Goal: Check status: Check status

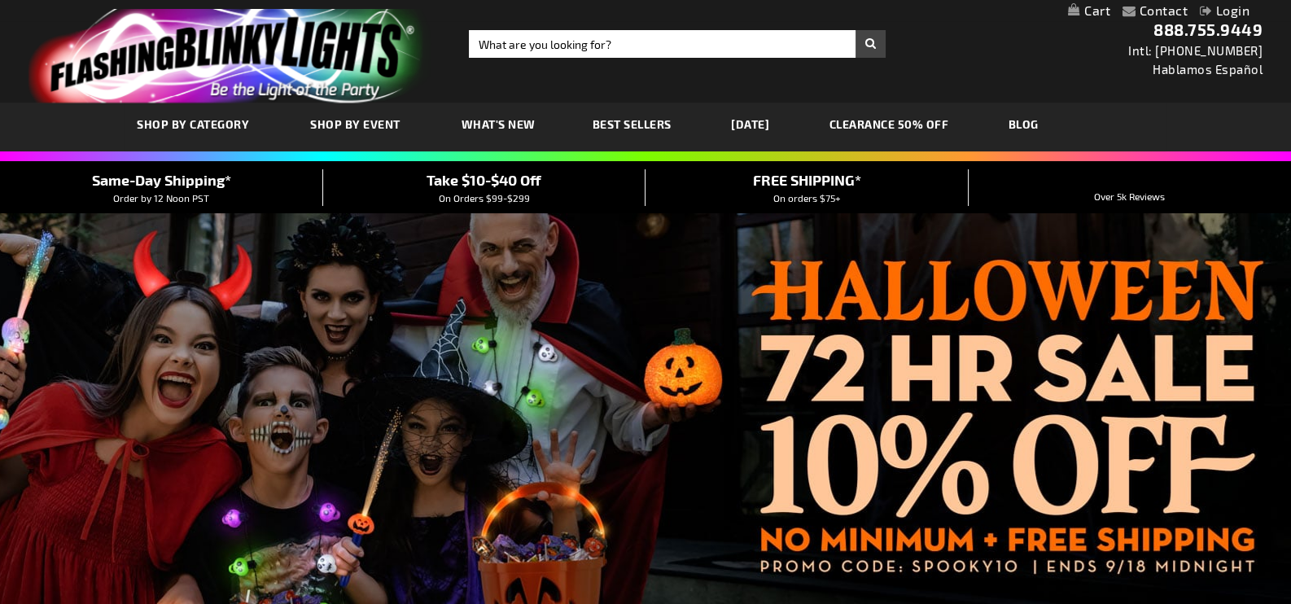
type input "[EMAIL_ADDRESS][PERSON_NAME][DOMAIN_NAME]"
click at [1225, 9] on link "Login" at bounding box center [1224, 9] width 50 height 15
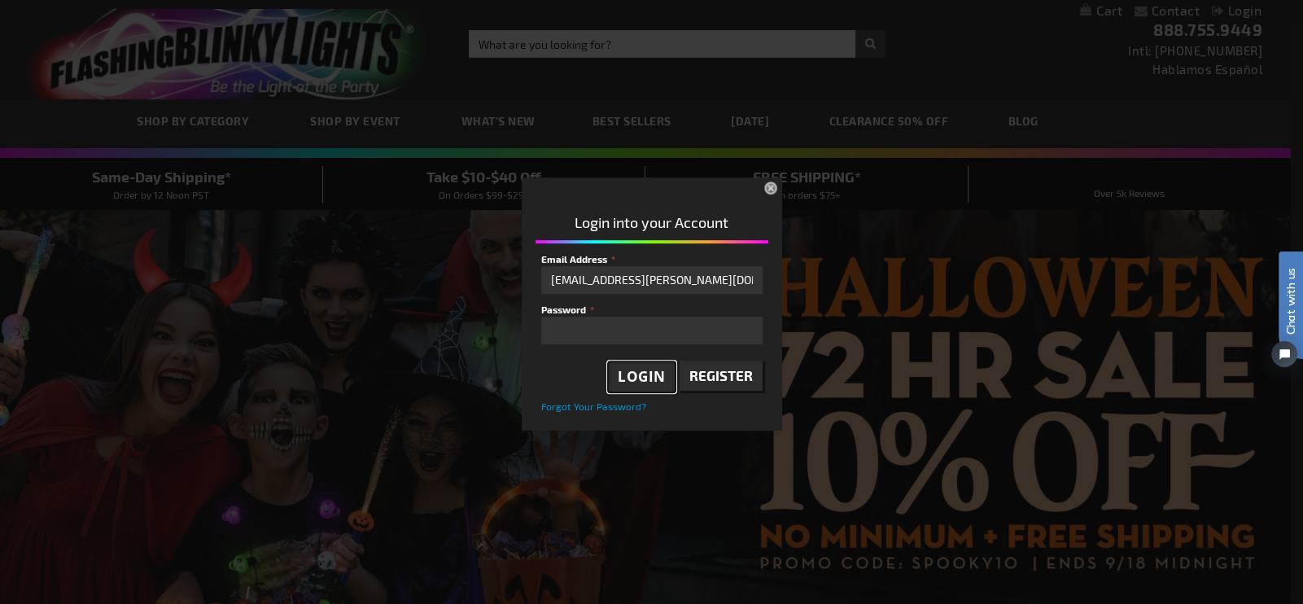
click at [645, 382] on span "Login" at bounding box center [642, 376] width 48 height 19
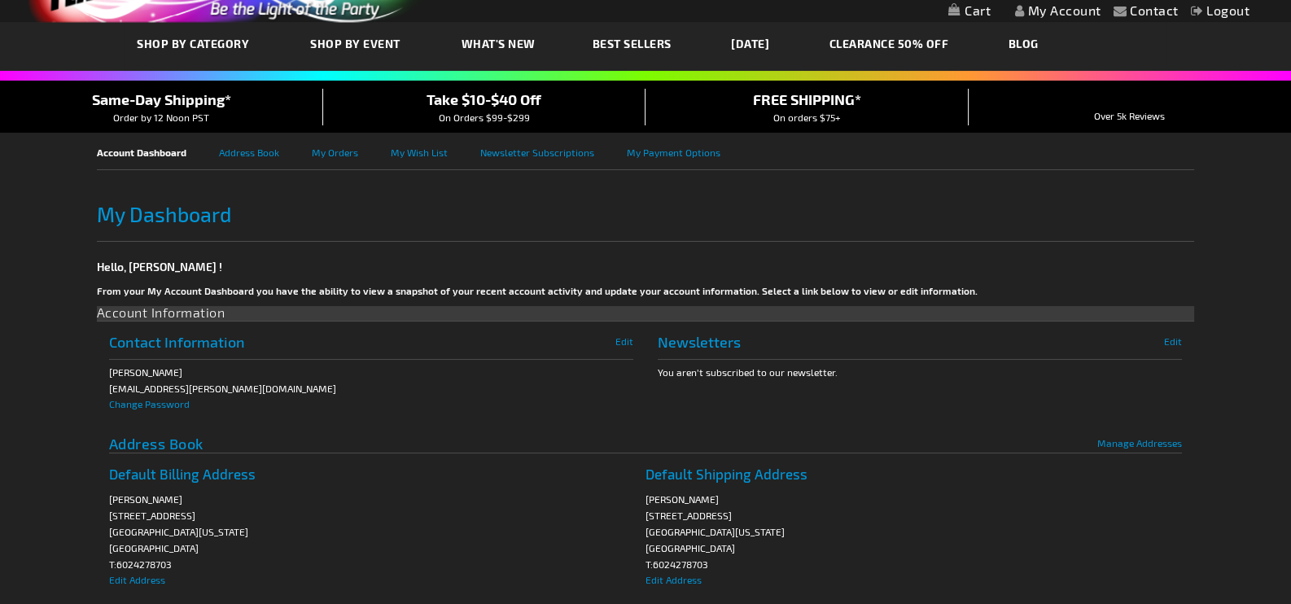
click at [321, 143] on link "My Orders" at bounding box center [351, 151] width 79 height 37
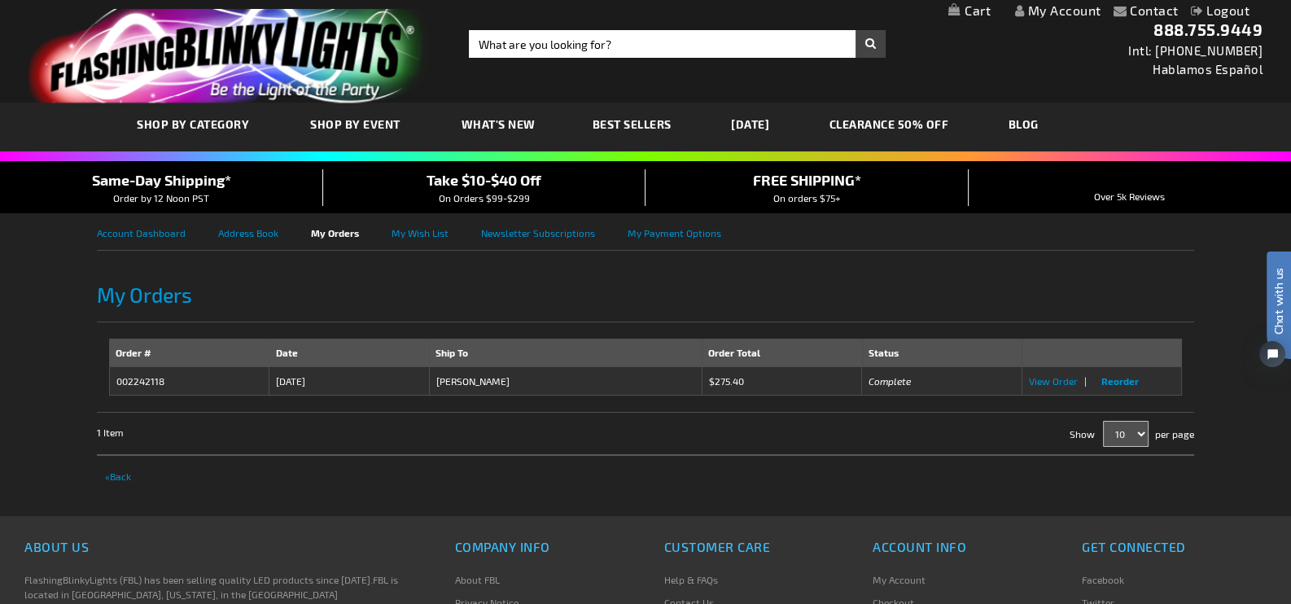
click at [1051, 375] on span "View Order" at bounding box center [1053, 380] width 49 height 11
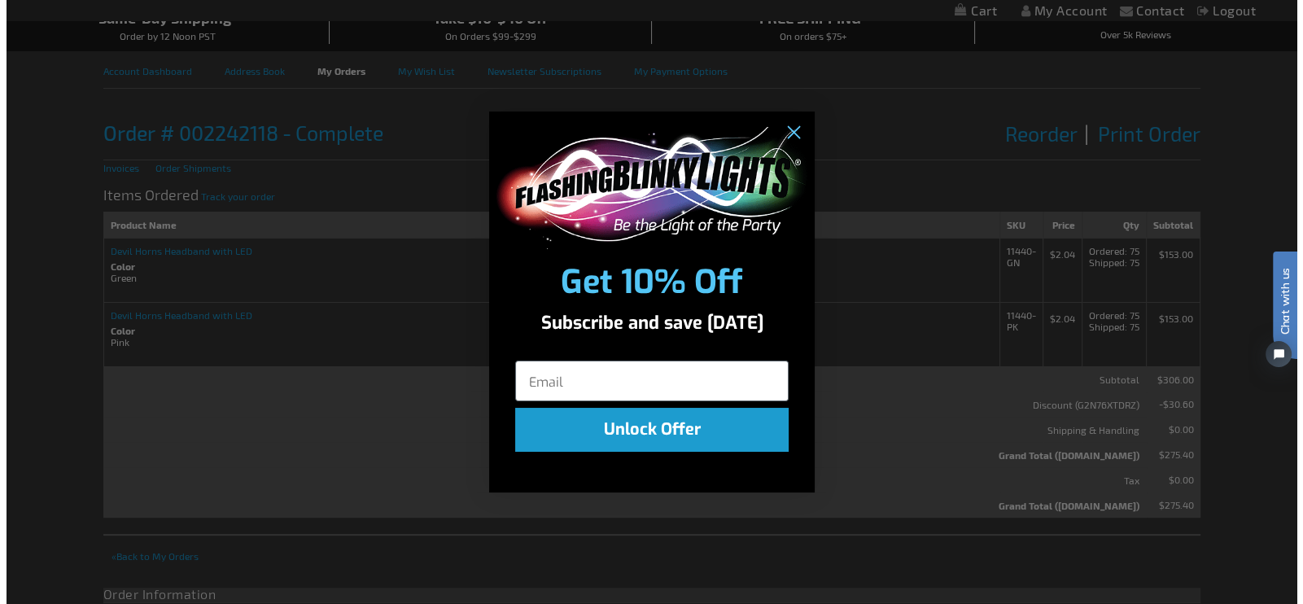
scroll to position [164, 0]
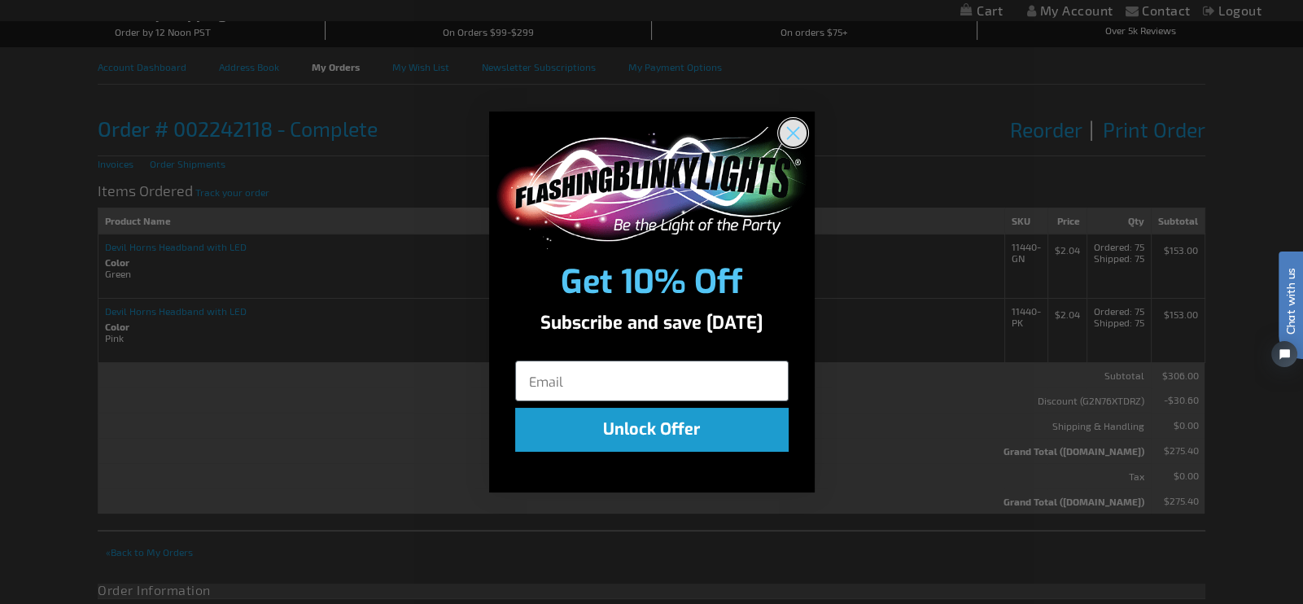
click at [792, 129] on circle "Close dialog" at bounding box center [792, 132] width 27 height 27
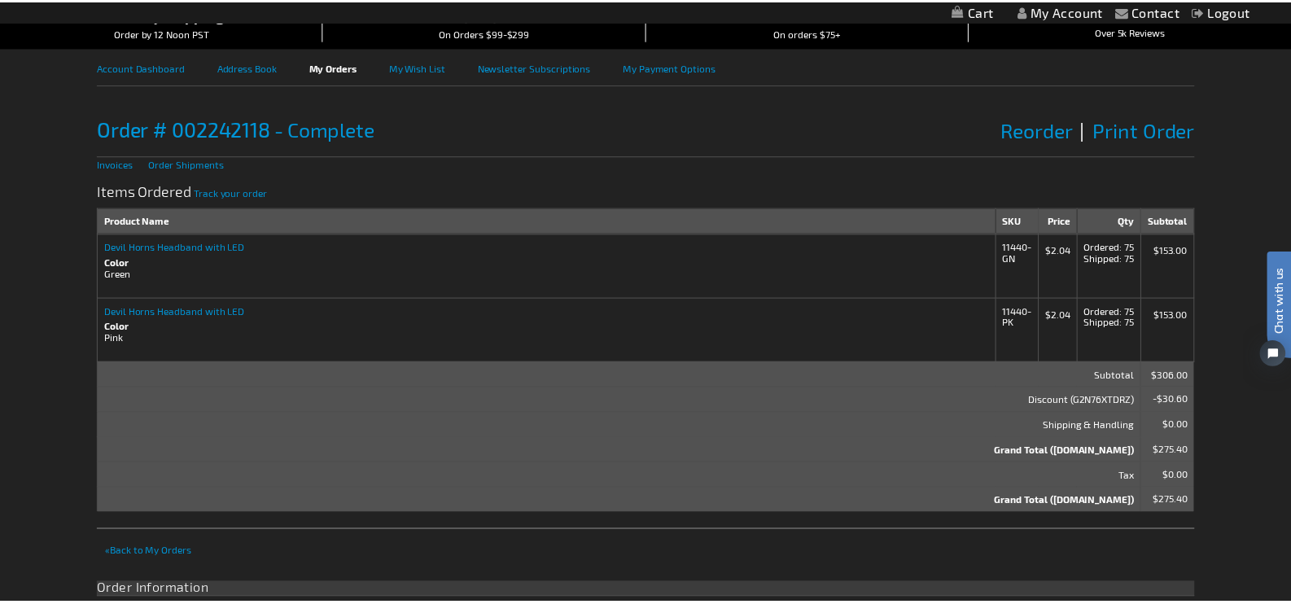
scroll to position [162, 0]
